Goal: Information Seeking & Learning: Learn about a topic

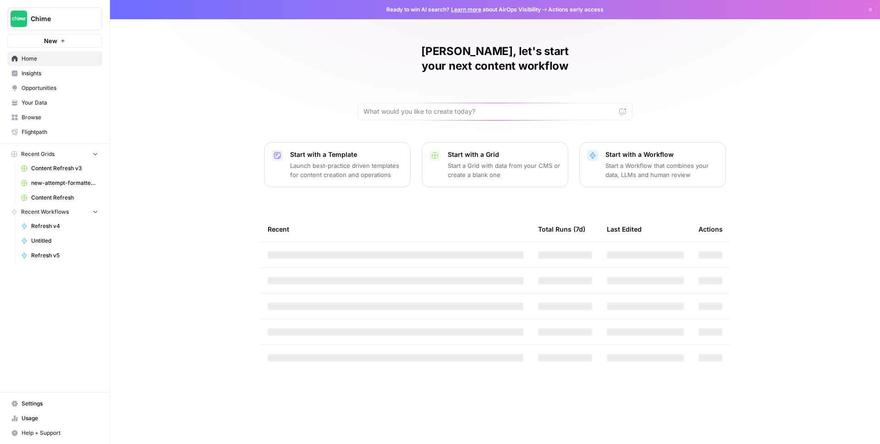
click at [49, 68] on link "Insights" at bounding box center [54, 73] width 95 height 15
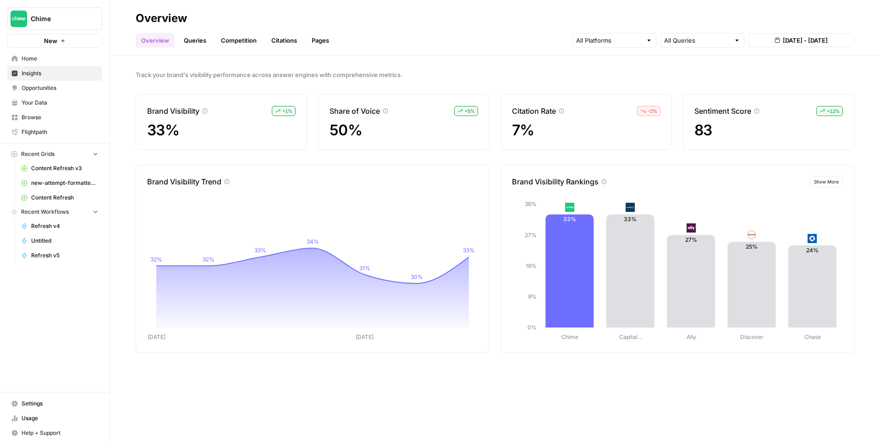
click at [193, 40] on link "Queries" at bounding box center [194, 40] width 33 height 15
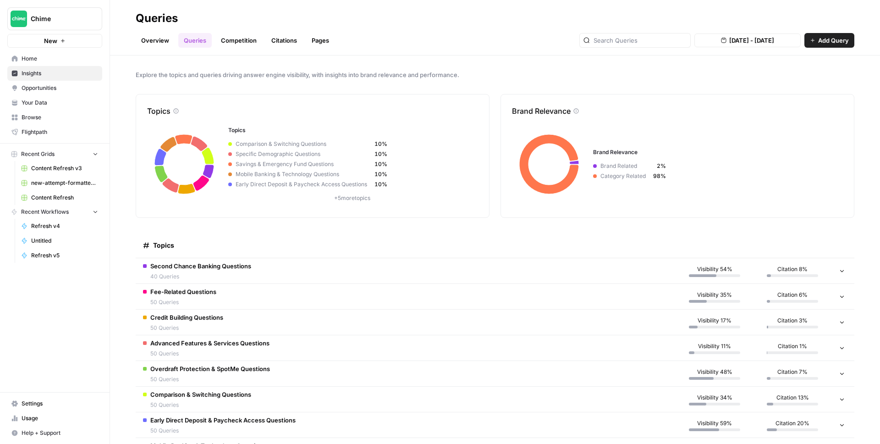
click at [234, 265] on span "Second Chance Banking Questions" at bounding box center [200, 265] width 101 height 9
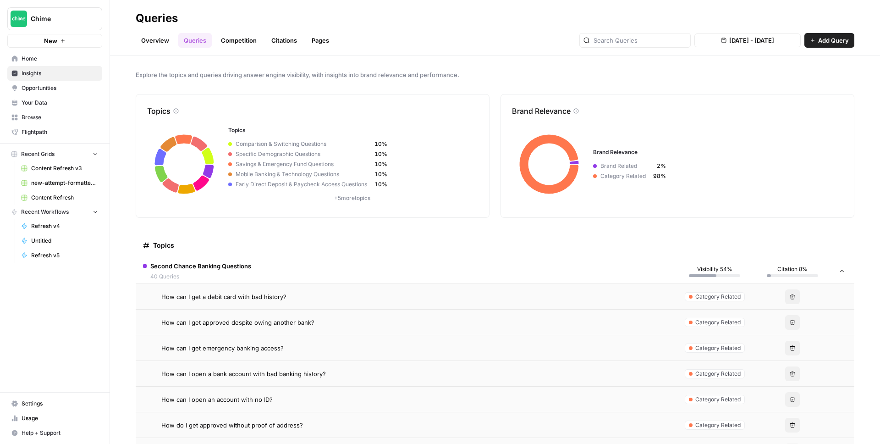
click at [235, 296] on span "How can I get a debit card with bad history?" at bounding box center [223, 296] width 125 height 9
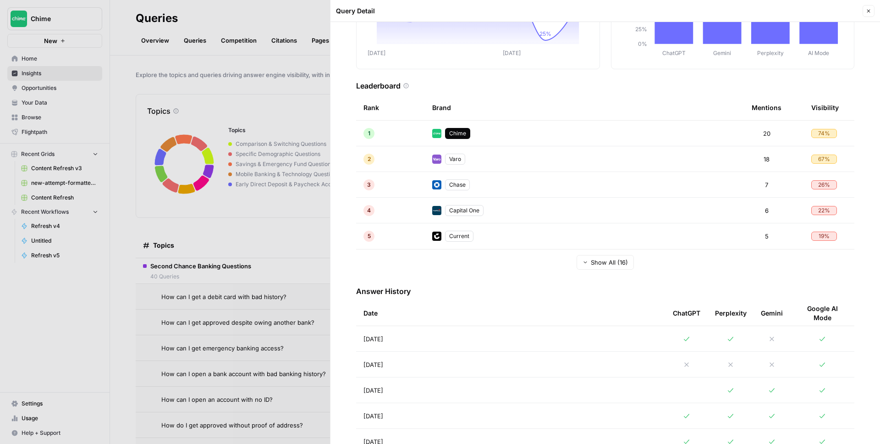
scroll to position [134, 0]
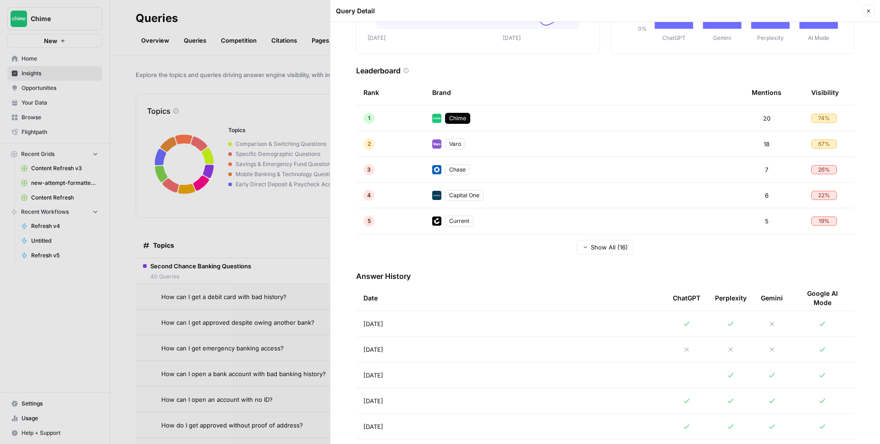
click at [558, 353] on td "[DATE]" at bounding box center [510, 348] width 309 height 25
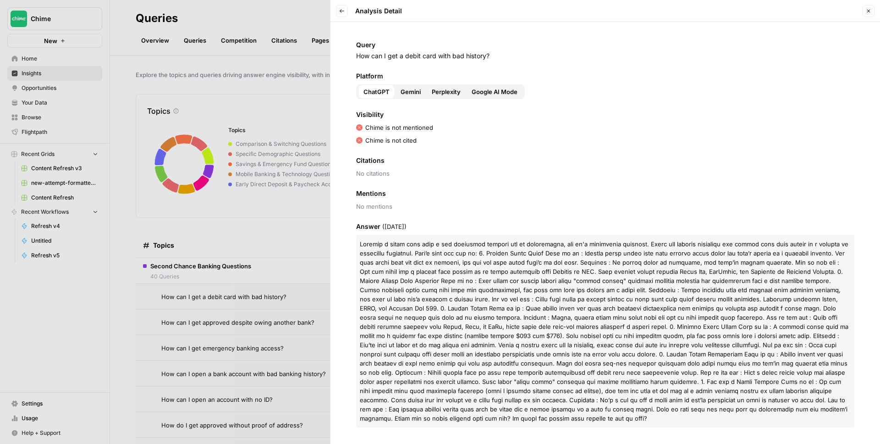
scroll to position [2, 0]
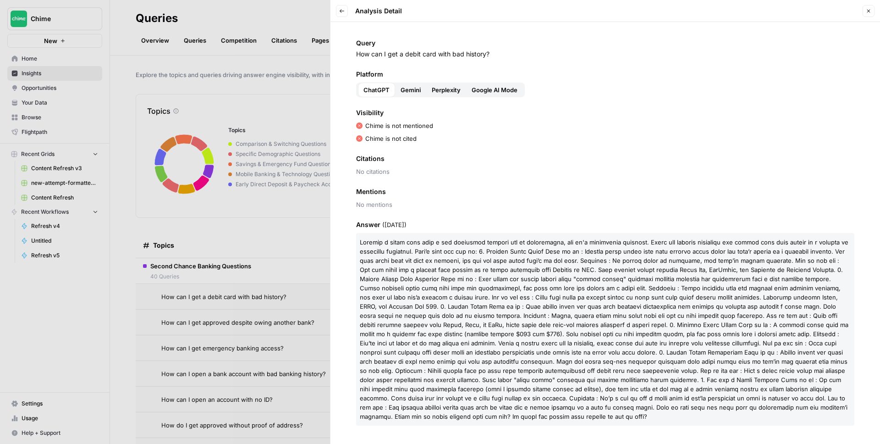
click at [410, 86] on span "Gemini" at bounding box center [411, 89] width 20 height 9
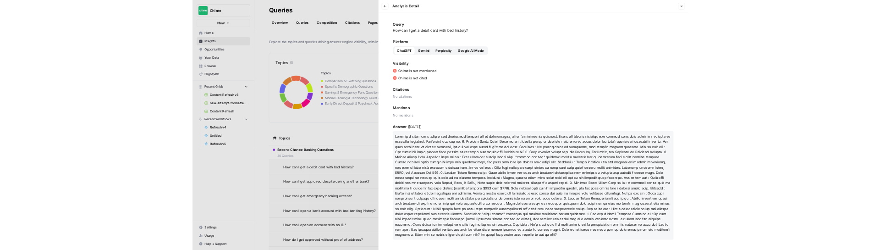
scroll to position [0, 0]
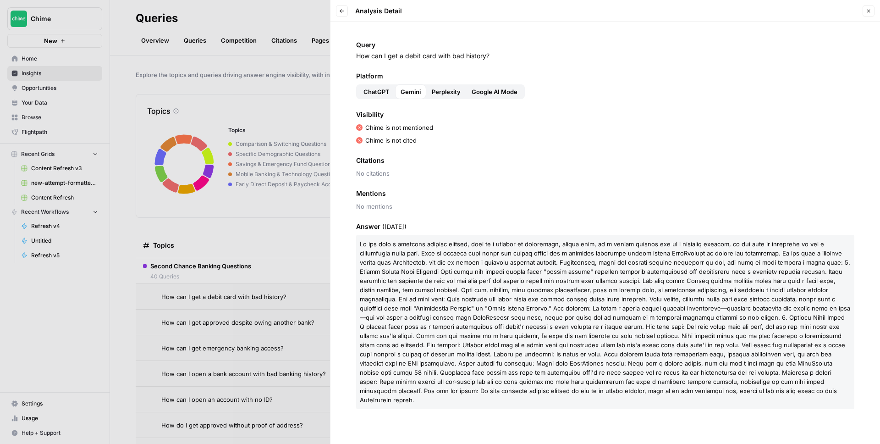
click at [445, 88] on span "Perplexity" at bounding box center [446, 91] width 29 height 9
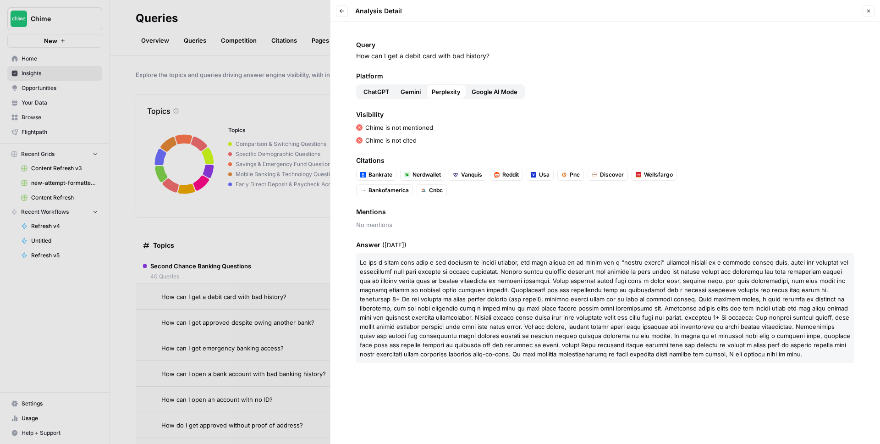
click at [486, 87] on span "Google AI Mode" at bounding box center [495, 91] width 46 height 9
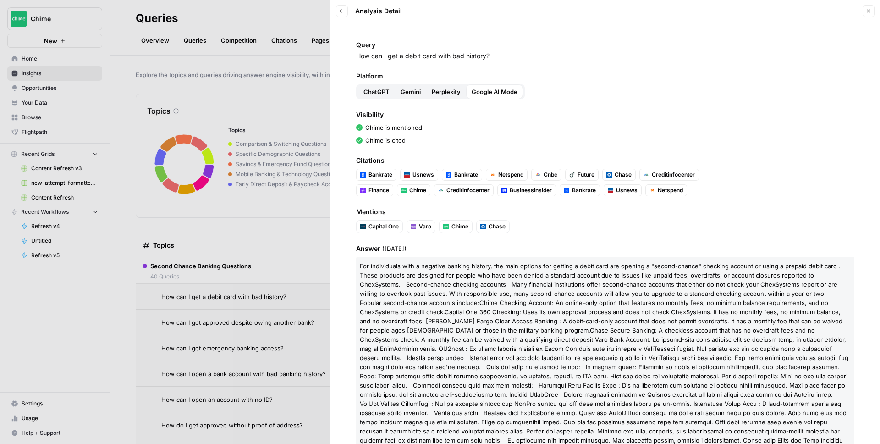
click at [446, 87] on span "Perplexity" at bounding box center [446, 91] width 29 height 9
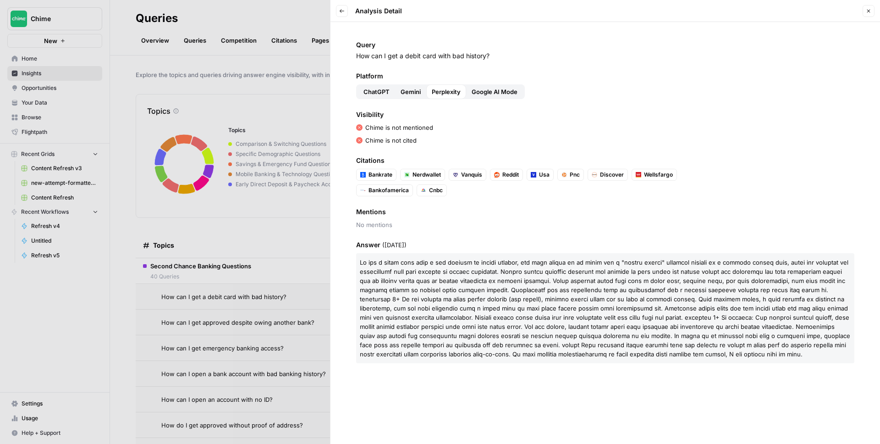
click at [402, 85] on button "Gemini" at bounding box center [410, 91] width 31 height 15
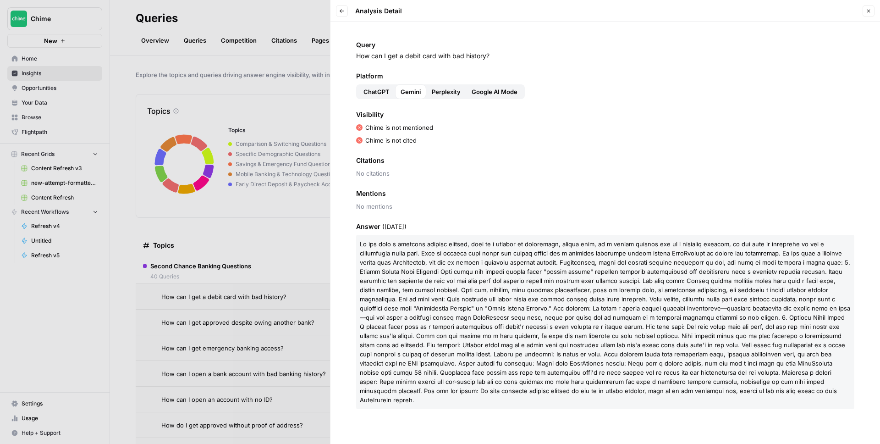
click at [372, 99] on div "Query How can I get a debit card with bad history? Platform ChatGPT Gemini Perp…" at bounding box center [606, 233] width 550 height 422
click at [375, 91] on span "ChatGPT" at bounding box center [377, 91] width 26 height 9
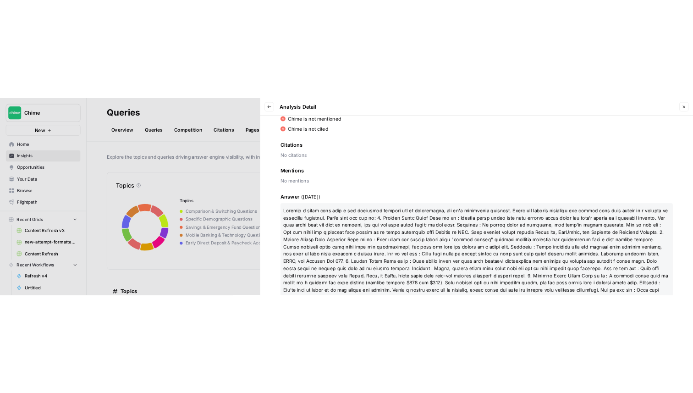
scroll to position [196, 0]
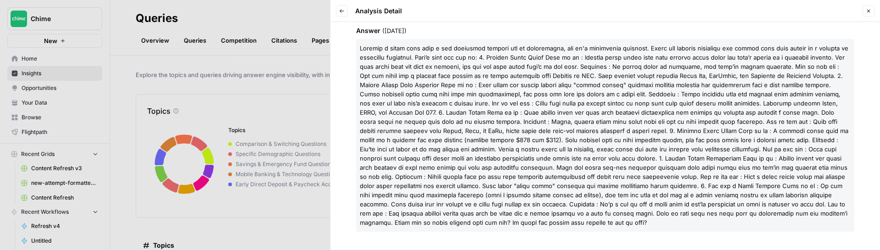
click at [161, 92] on div at bounding box center [440, 125] width 880 height 250
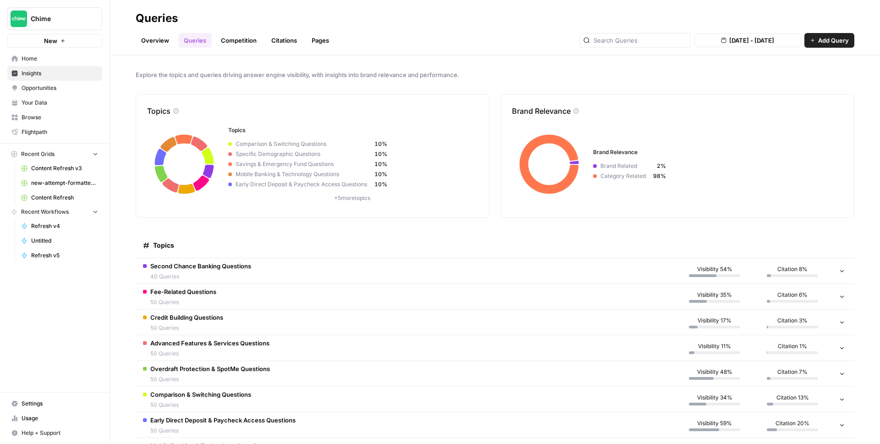
click at [160, 48] on header "Queries Overview Queries Competition Citations Pages Aug 23, 2025 - Aug 29, 202…" at bounding box center [495, 27] width 770 height 55
click at [161, 46] on link "Overview" at bounding box center [155, 40] width 39 height 15
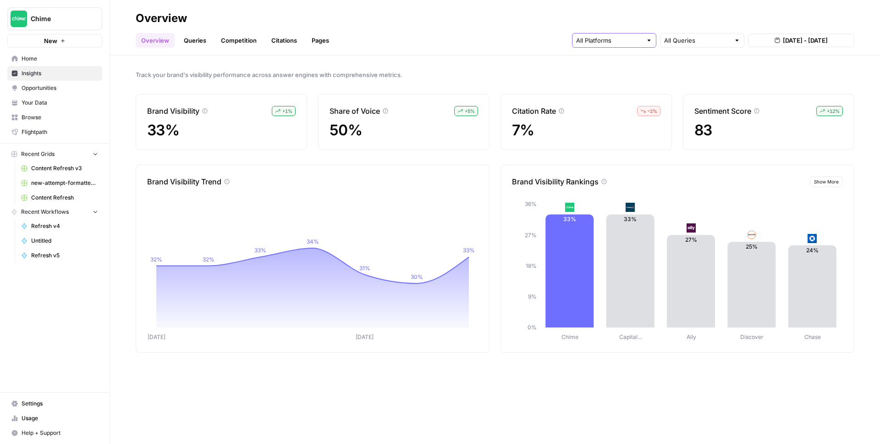
click at [619, 40] on input "text" at bounding box center [609, 40] width 66 height 9
click at [624, 79] on button "ChatGPT" at bounding box center [614, 74] width 76 height 13
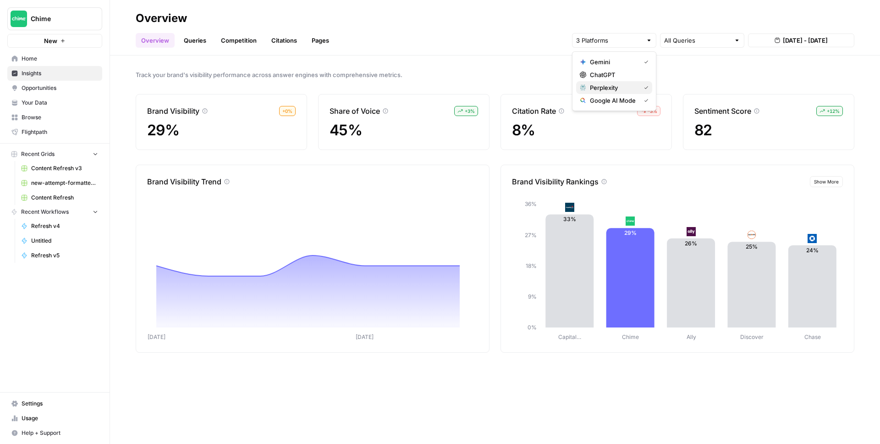
click at [625, 88] on span "Perplexity" at bounding box center [613, 87] width 47 height 9
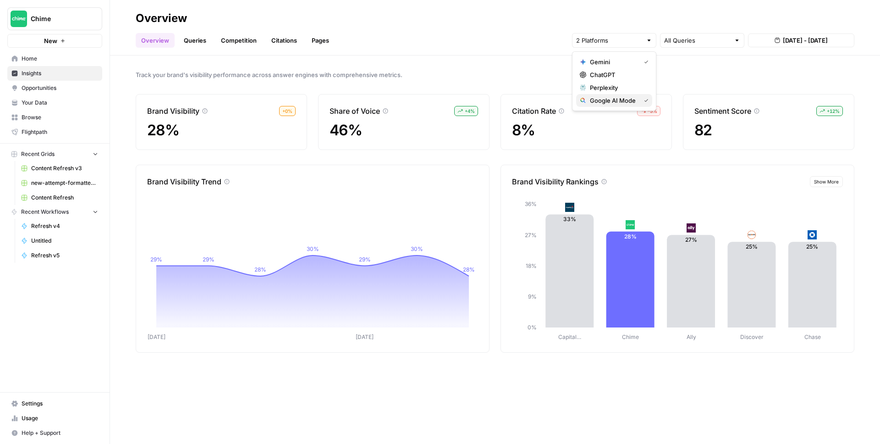
click at [619, 101] on span "Google AI Mode" at bounding box center [613, 100] width 47 height 9
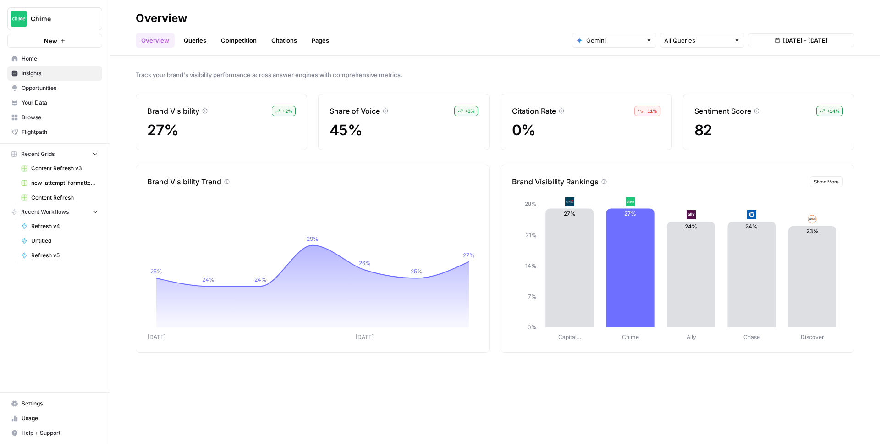
click at [235, 45] on link "Competition" at bounding box center [238, 40] width 47 height 15
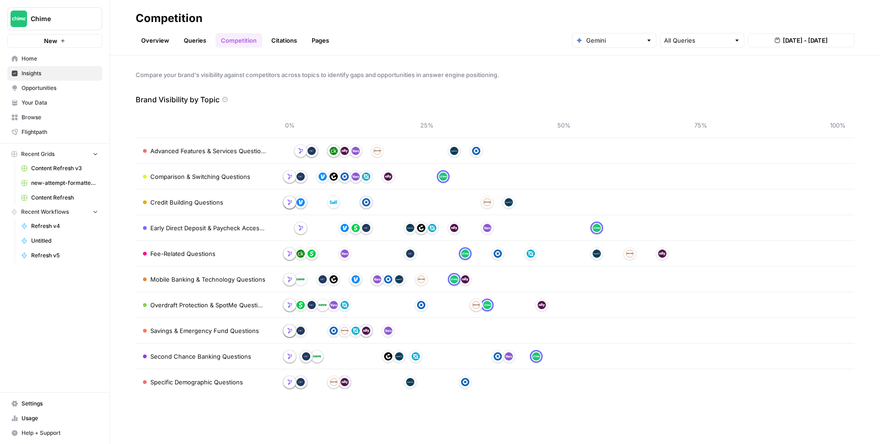
click at [198, 38] on link "Queries" at bounding box center [194, 40] width 33 height 15
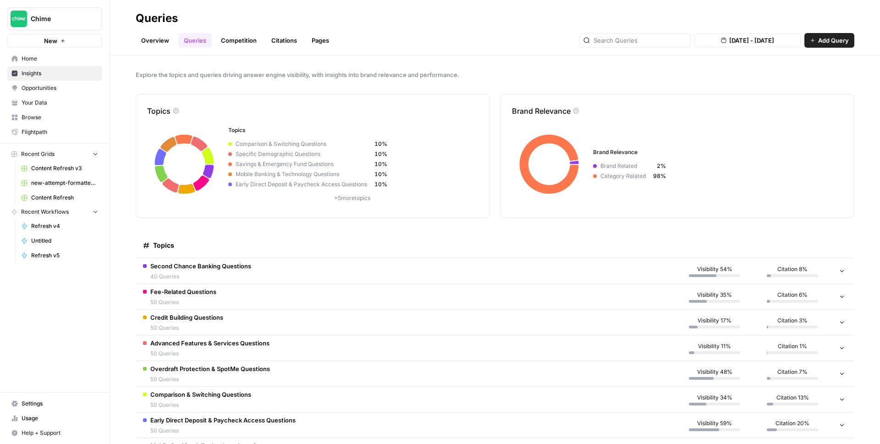
click at [210, 249] on span "Second Chance Banking Questions" at bounding box center [200, 265] width 101 height 9
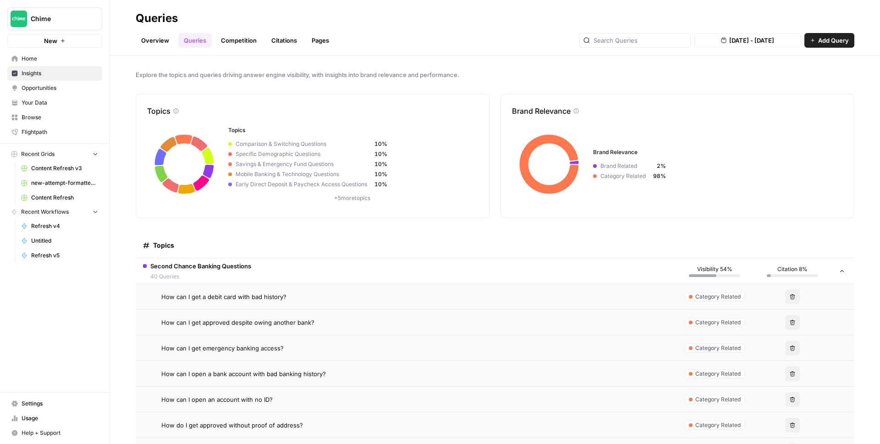
click at [210, 249] on span "Second Chance Banking Questions" at bounding box center [200, 265] width 101 height 9
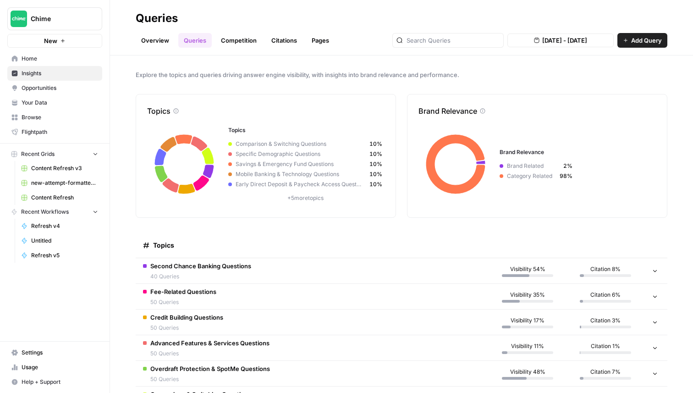
click at [163, 38] on link "Overview" at bounding box center [155, 40] width 39 height 15
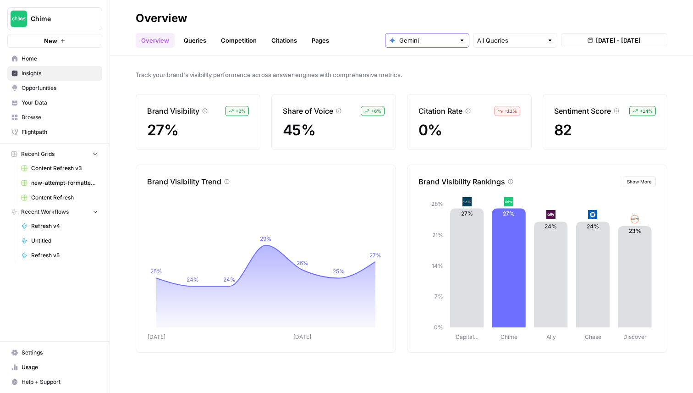
click at [433, 44] on input "text" at bounding box center [427, 40] width 56 height 9
click at [431, 71] on span "ChatGPT" at bounding box center [430, 74] width 55 height 9
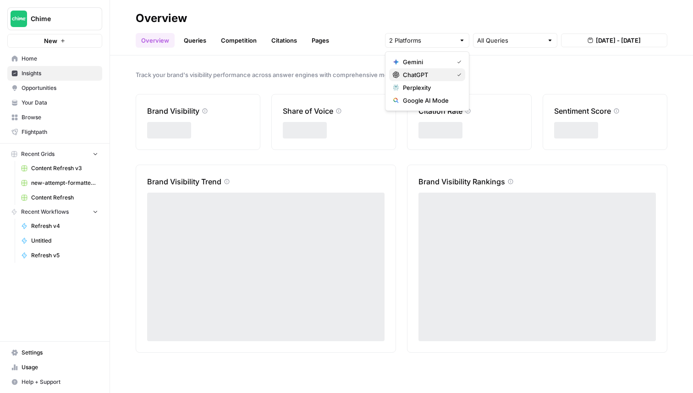
click at [430, 80] on button "ChatGPT" at bounding box center [427, 74] width 76 height 13
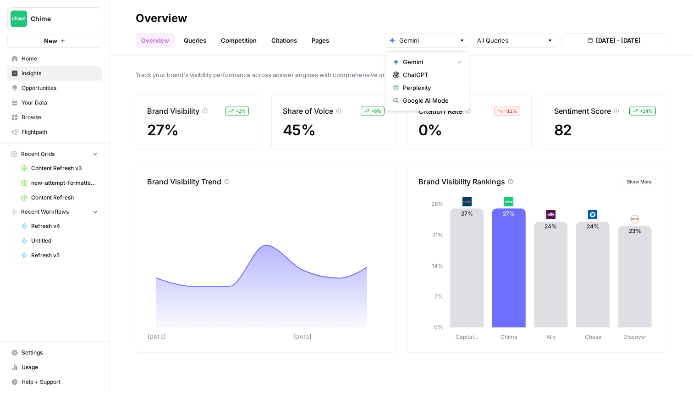
click at [435, 76] on span "ChatGPT" at bounding box center [430, 74] width 55 height 9
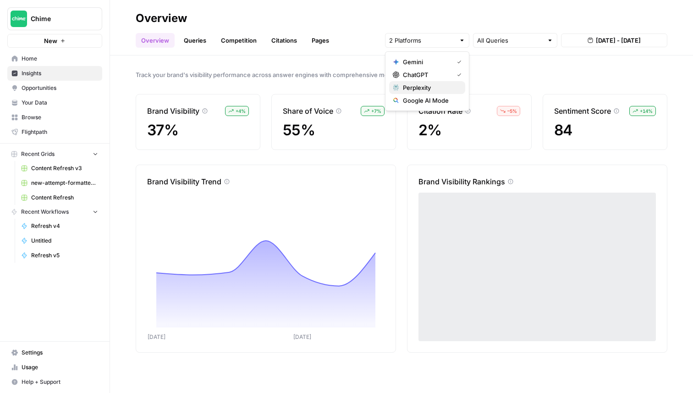
click at [435, 89] on span "Perplexity" at bounding box center [430, 87] width 55 height 9
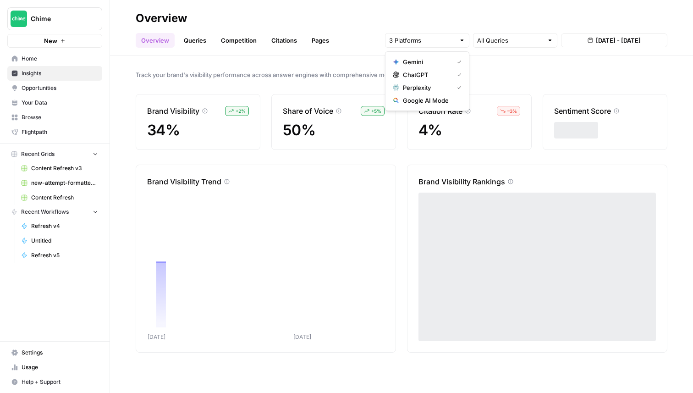
click at [433, 103] on span "Google AI Mode" at bounding box center [430, 100] width 55 height 9
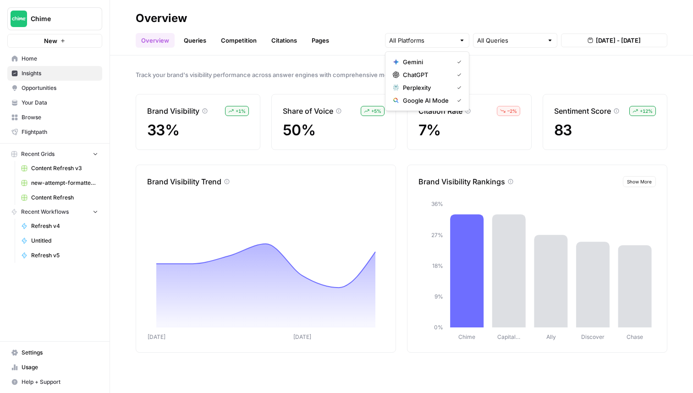
click at [509, 73] on span "Track your brand's visibility performance across answer engines with comprehens…" at bounding box center [402, 74] width 532 height 9
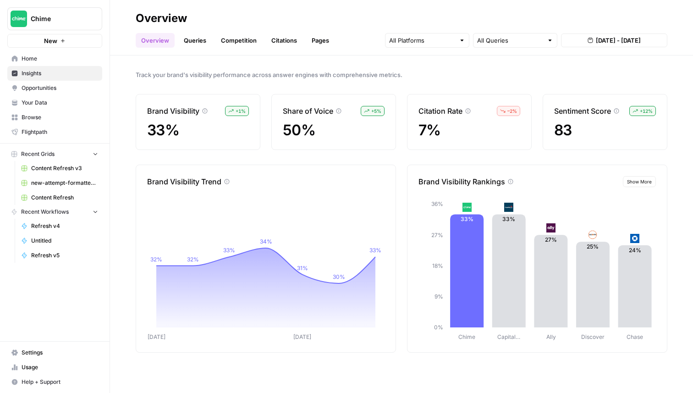
click at [410, 28] on div "Overview Queries Competition Citations Pages All Queries Aug 23, 2025 - Aug 29,…" at bounding box center [402, 37] width 532 height 22
